Goal: Information Seeking & Learning: Learn about a topic

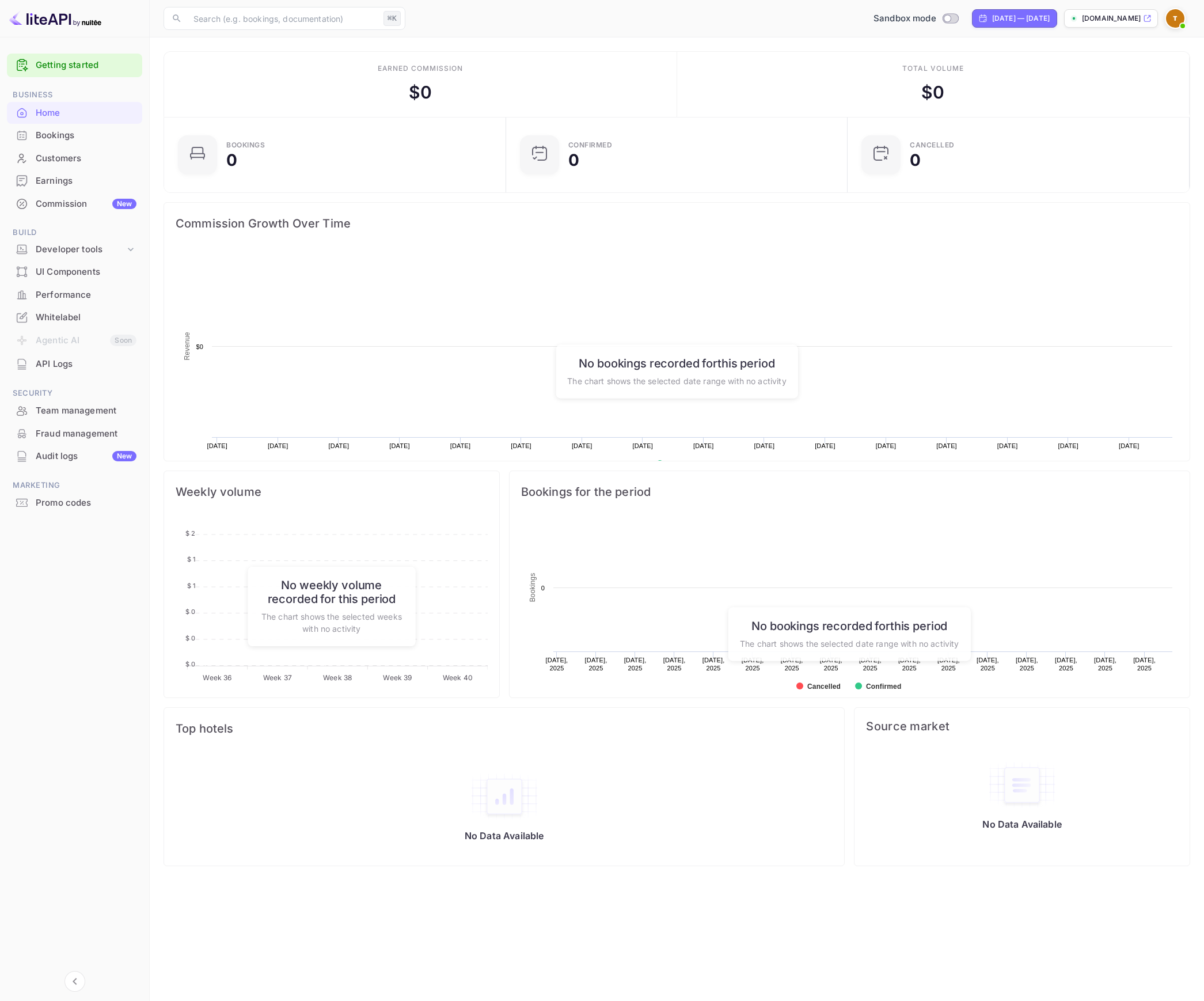
scroll to position [178, 326]
click at [107, 261] on div "UI Components" at bounding box center [74, 272] width 135 height 22
click at [98, 249] on div "Developer tools" at bounding box center [80, 249] width 89 height 13
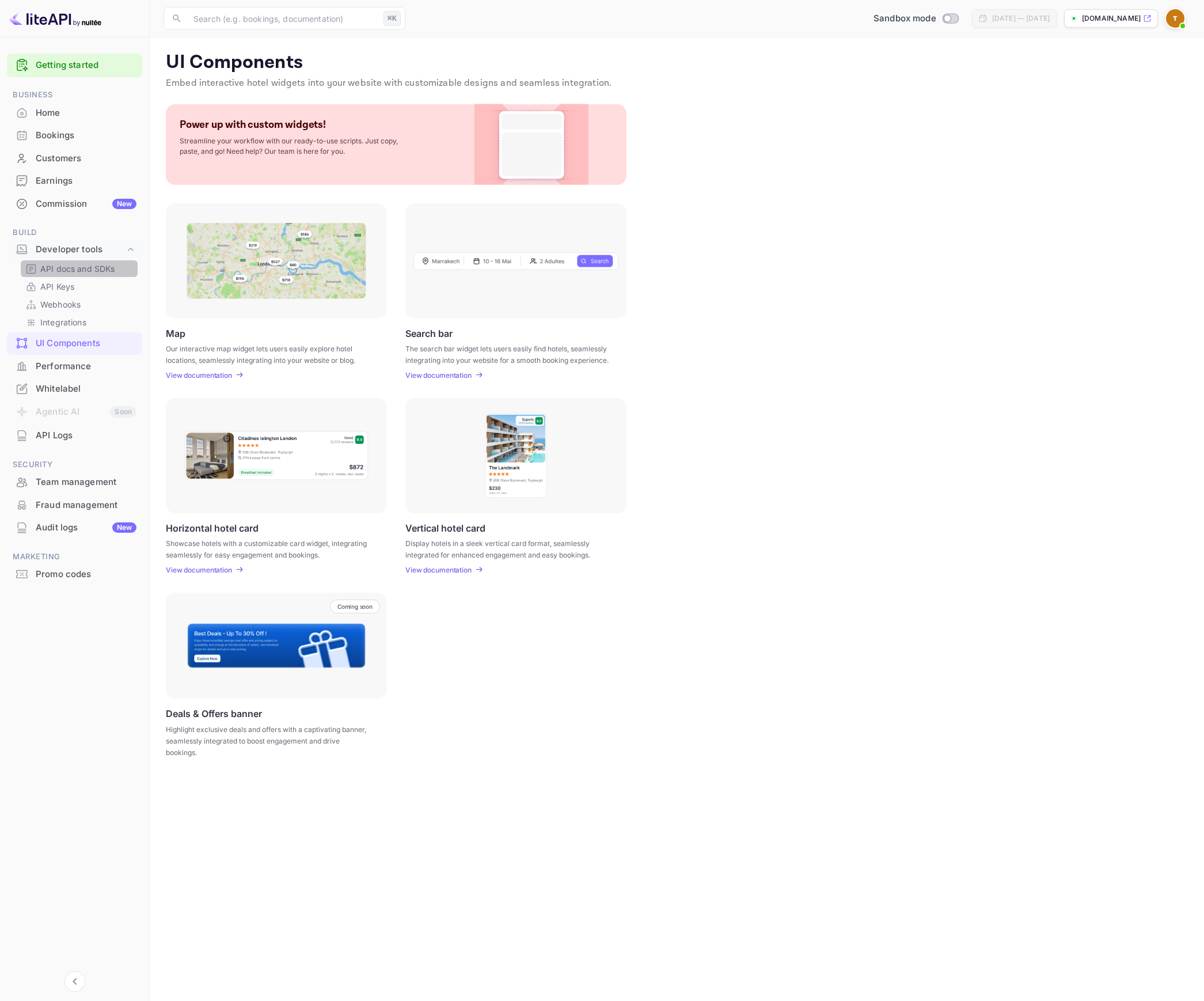
click at [92, 267] on p "API docs and SDKs" at bounding box center [78, 268] width 75 height 12
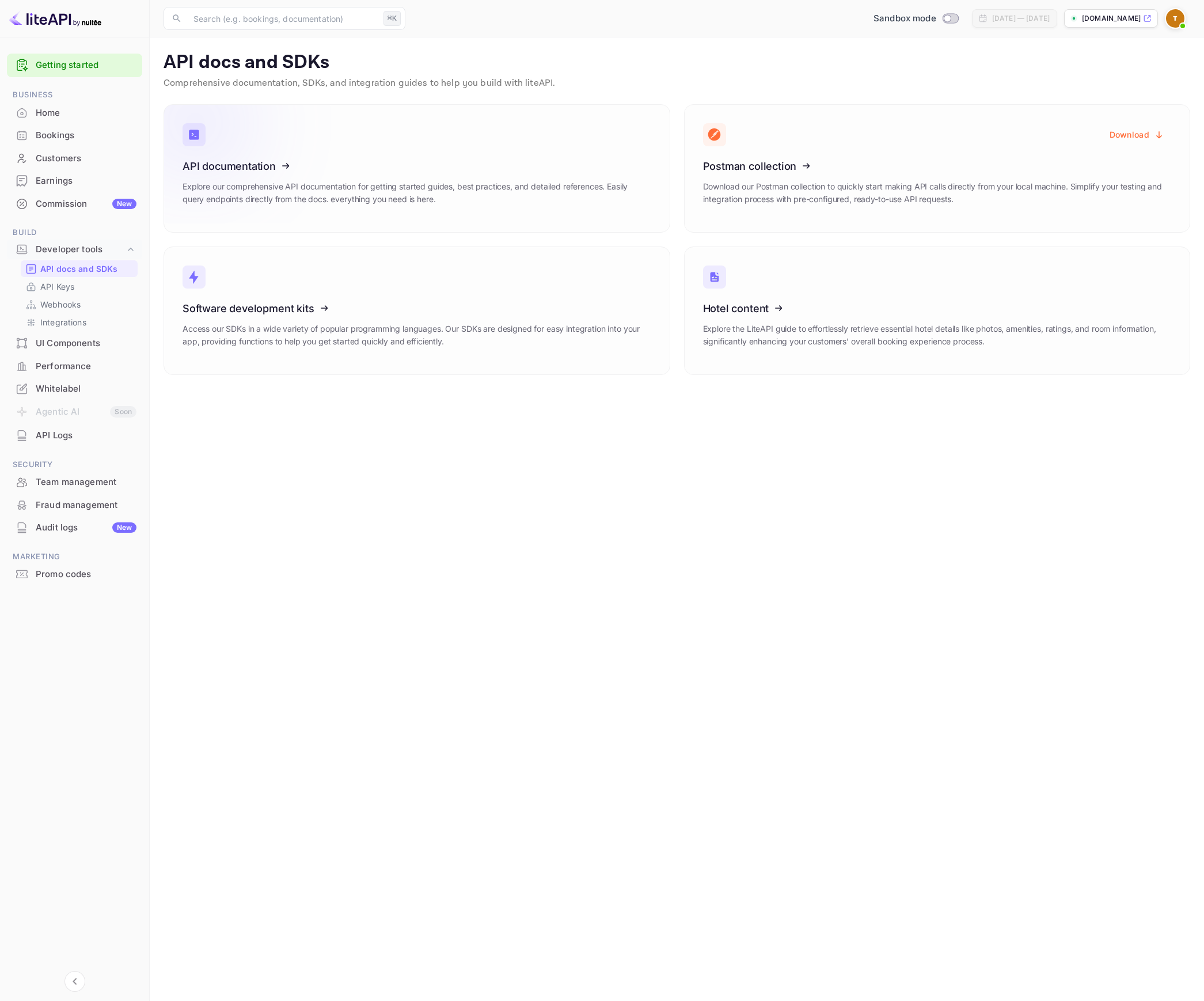
click at [292, 188] on icon at bounding box center [254, 163] width 179 height 118
